Goal: Task Accomplishment & Management: Manage account settings

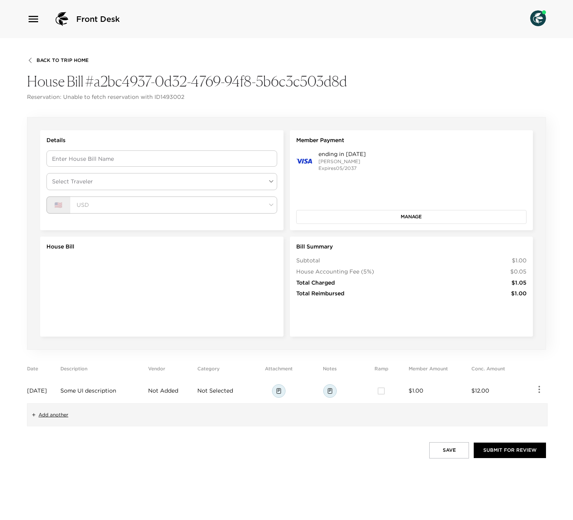
click at [395, 207] on div "ending in 1111 Larry Fichtner Expires 05/2037 Manage" at bounding box center [411, 187] width 231 height 73
click at [395, 214] on button "Manage" at bounding box center [411, 217] width 231 height 14
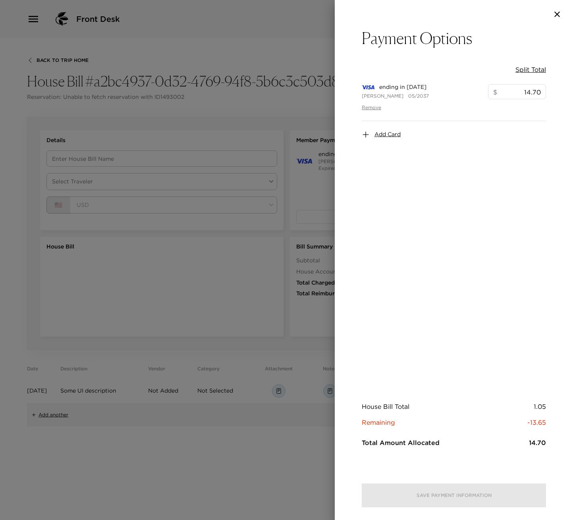
click at [559, 11] on icon "button" at bounding box center [557, 15] width 10 height 10
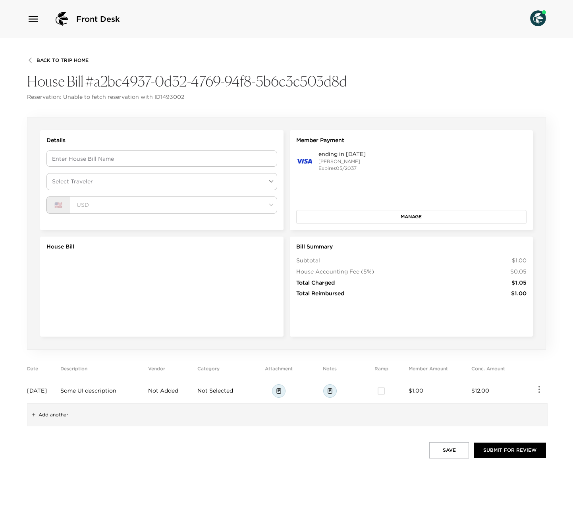
click at [427, 218] on button "Manage" at bounding box center [411, 217] width 231 height 14
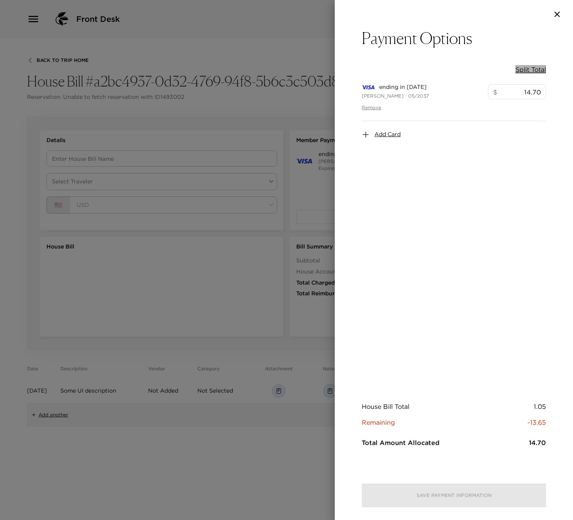
click at [541, 70] on button "Split Total" at bounding box center [531, 69] width 31 height 9
type input "1.05"
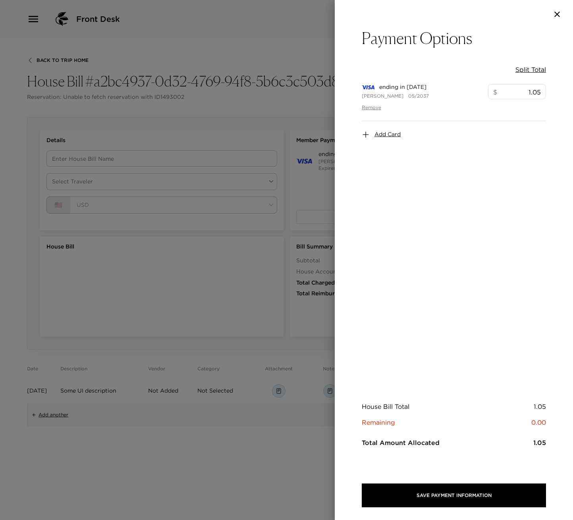
click at [554, 16] on icon "button" at bounding box center [557, 15] width 10 height 10
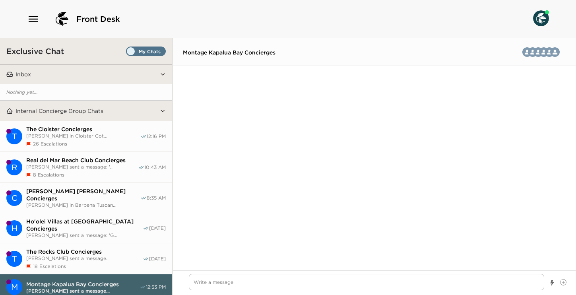
scroll to position [1859, 0]
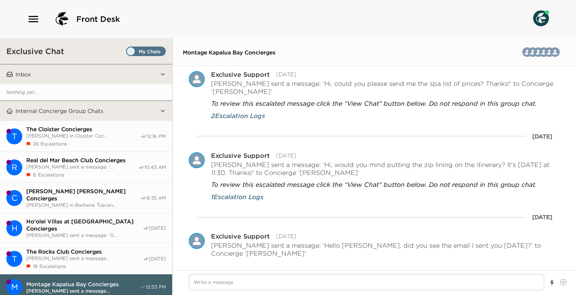
type textarea "x"
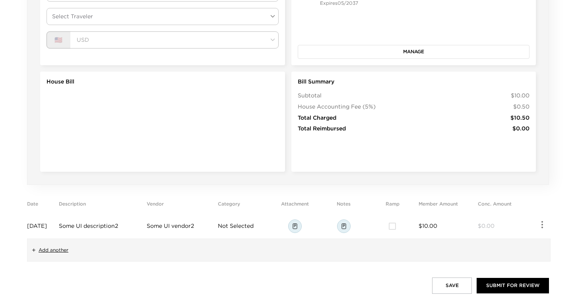
scroll to position [178, 0]
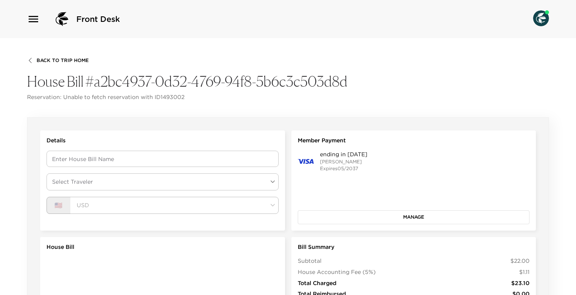
scroll to position [178, 0]
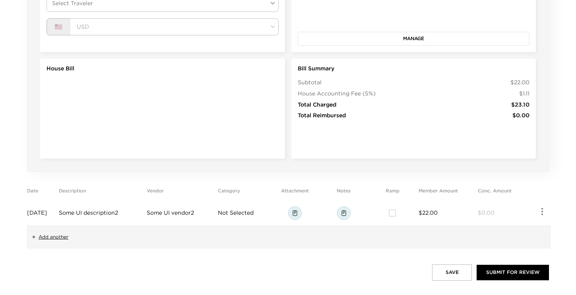
click at [485, 212] on span "$0.00" at bounding box center [485, 212] width 17 height 7
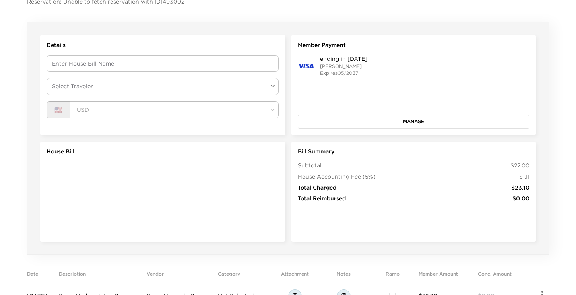
scroll to position [178, 0]
